Goal: Task Accomplishment & Management: Complete application form

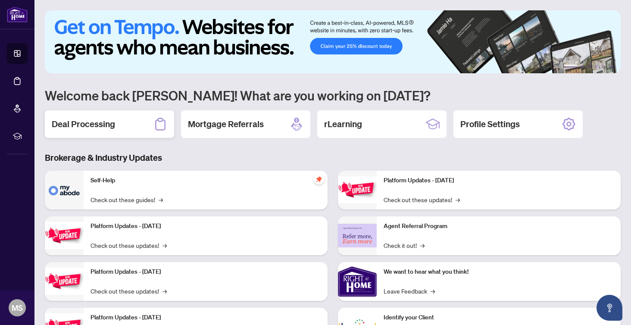
click at [100, 125] on h2 "Deal Processing" at bounding box center [83, 124] width 63 height 12
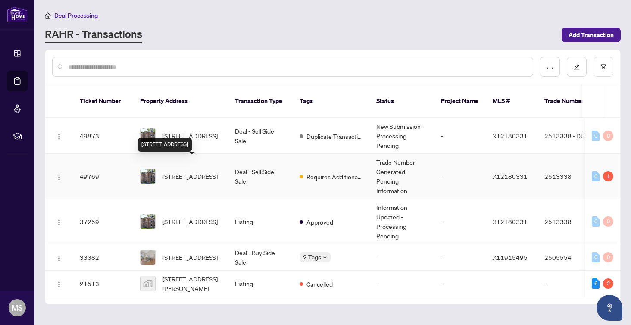
click at [203, 171] on span "[STREET_ADDRESS]" at bounding box center [189, 175] width 55 height 9
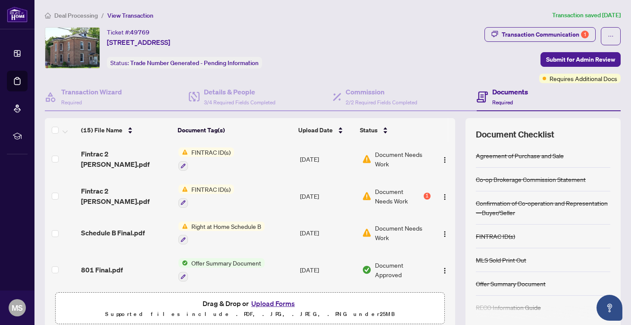
scroll to position [332, 0]
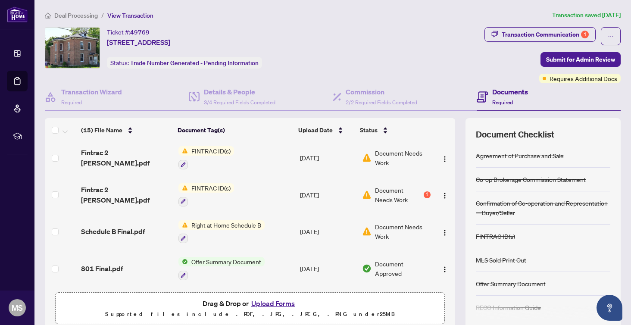
click at [270, 302] on button "Upload Forms" at bounding box center [273, 303] width 49 height 11
click at [272, 302] on button "Upload Forms" at bounding box center [273, 303] width 49 height 11
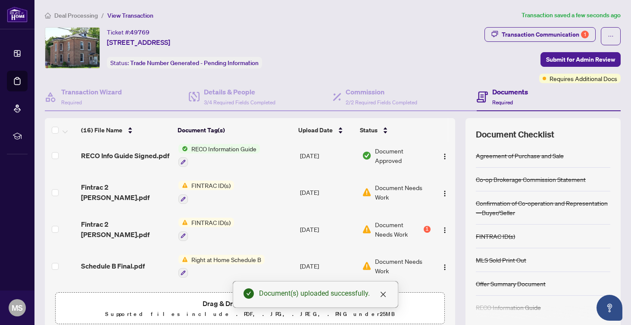
scroll to position [0, 0]
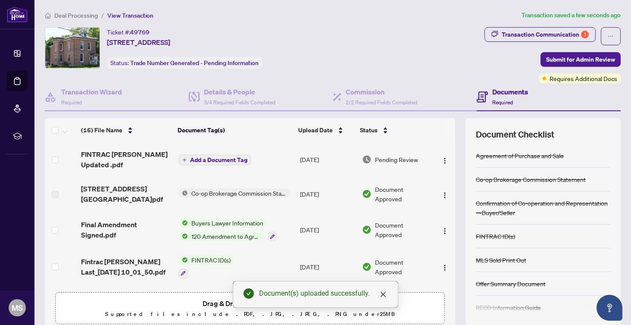
click at [232, 159] on span "Add a Document Tag" at bounding box center [218, 160] width 57 height 6
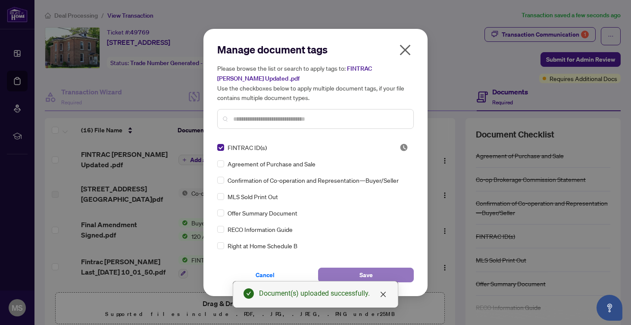
click at [367, 273] on span "Save" at bounding box center [365, 275] width 13 height 14
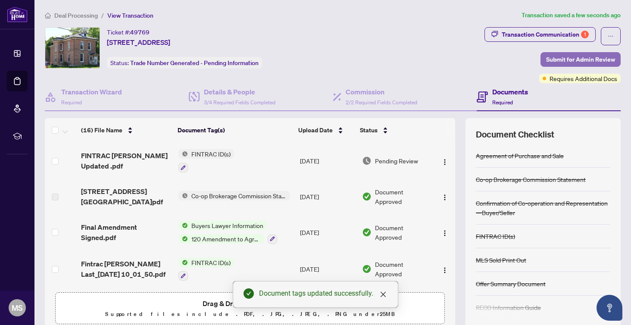
click at [584, 58] on span "Submit for Admin Review" at bounding box center [580, 60] width 69 height 14
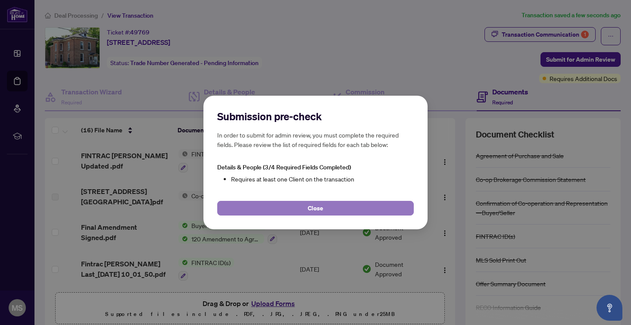
click at [319, 208] on span "Close" at bounding box center [316, 208] width 16 height 14
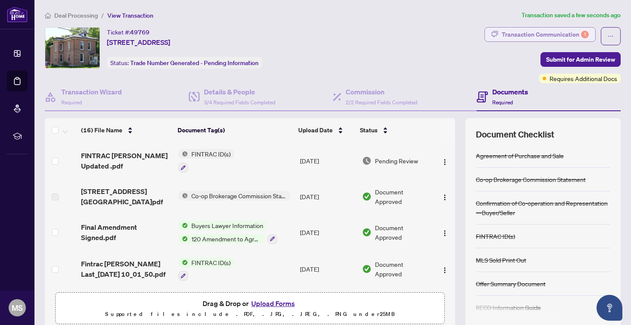
click at [525, 34] on div "Transaction Communication 1" at bounding box center [544, 35] width 87 height 14
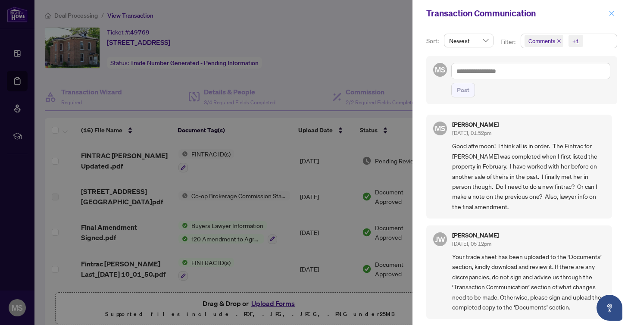
click at [612, 14] on icon "close" at bounding box center [611, 13] width 5 height 5
